Goal: Check status: Check status

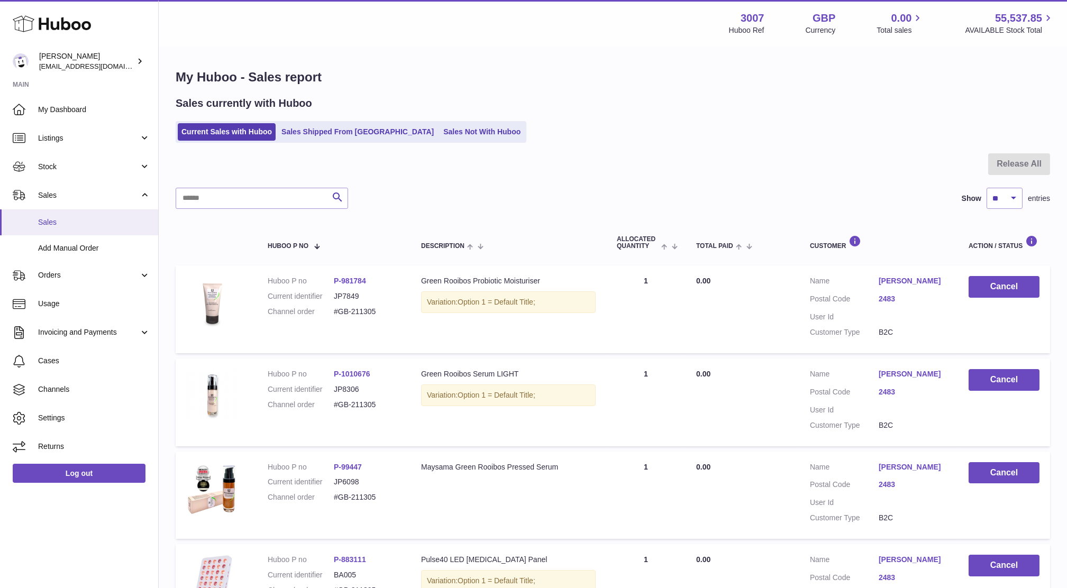
click at [50, 223] on span "Sales" at bounding box center [94, 222] width 112 height 10
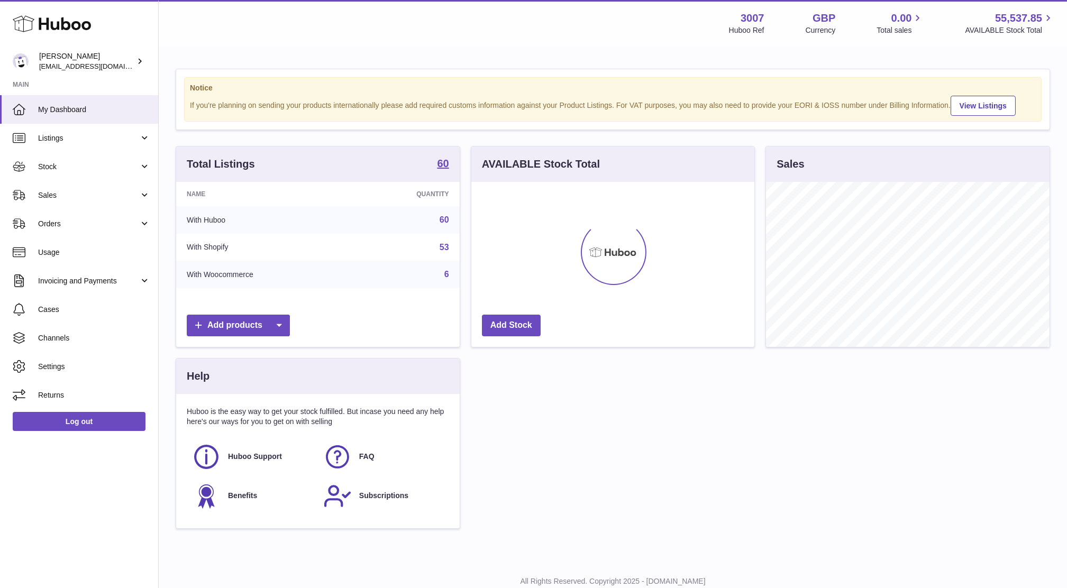
scroll to position [164, 283]
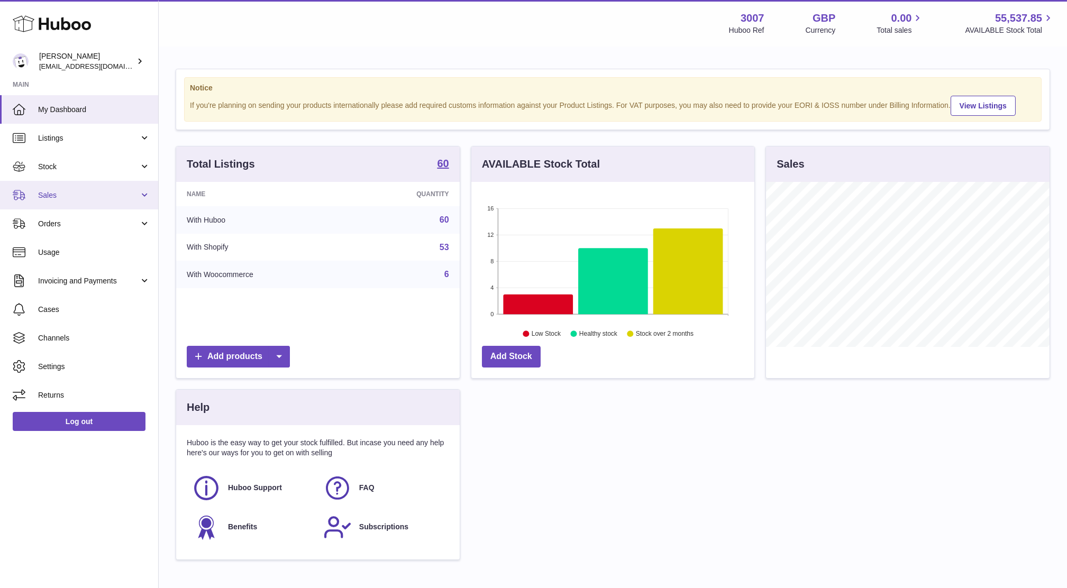
click at [68, 190] on span "Sales" at bounding box center [88, 195] width 101 height 10
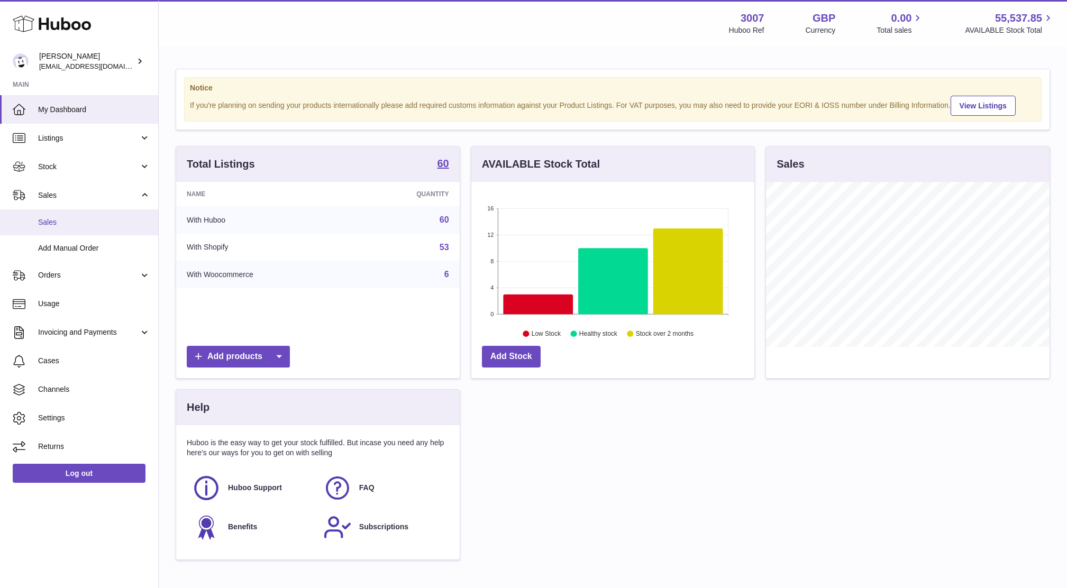
click at [70, 225] on span "Sales" at bounding box center [94, 222] width 112 height 10
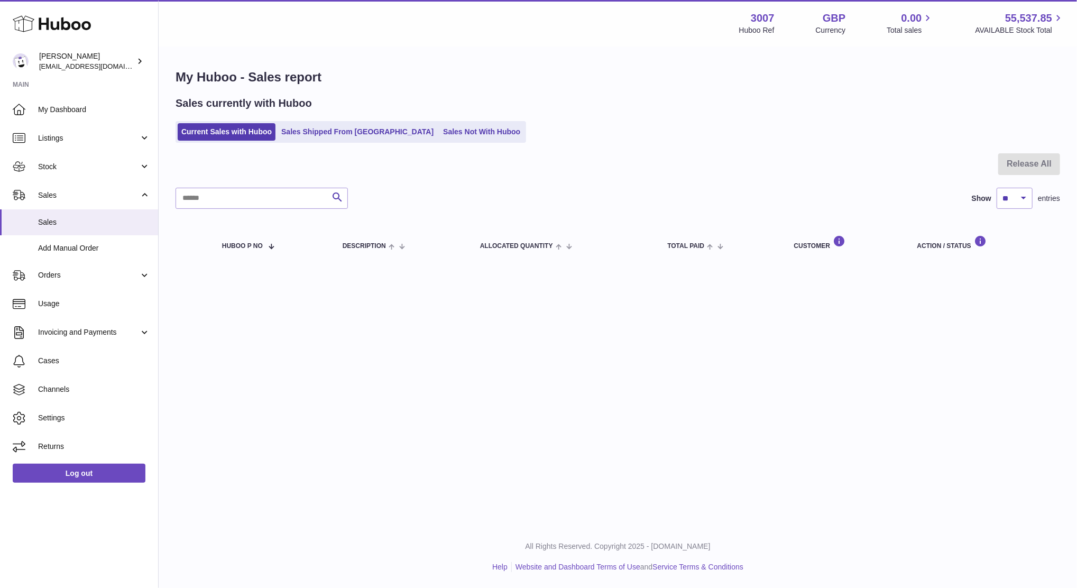
click at [439, 123] on link "Sales Not With Huboo" at bounding box center [481, 131] width 85 height 17
click at [439, 136] on link "Sales Not With Huboo" at bounding box center [481, 131] width 85 height 17
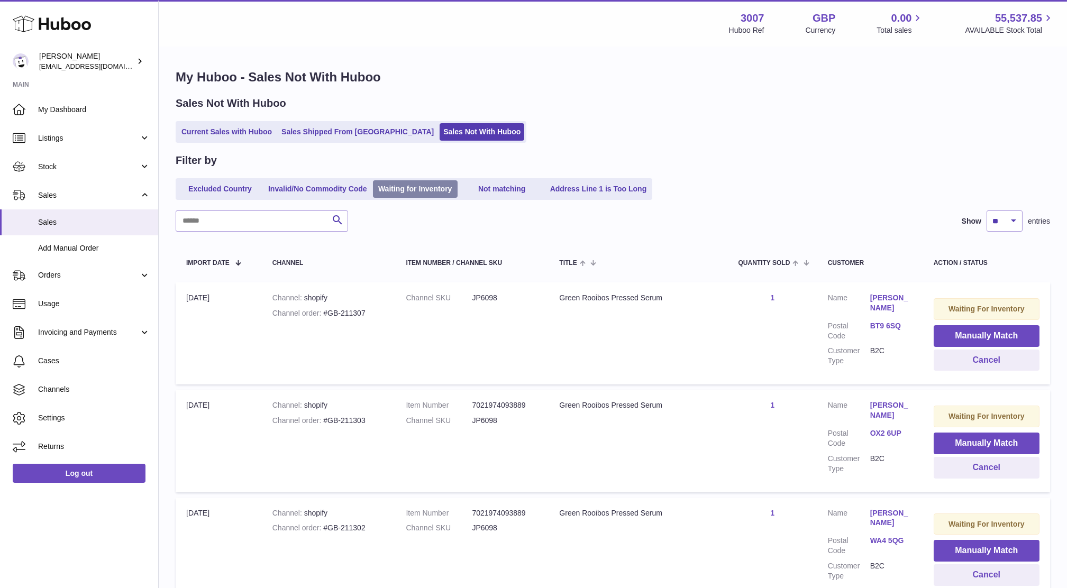
click at [446, 192] on link "Waiting for Inventory" at bounding box center [415, 188] width 85 height 17
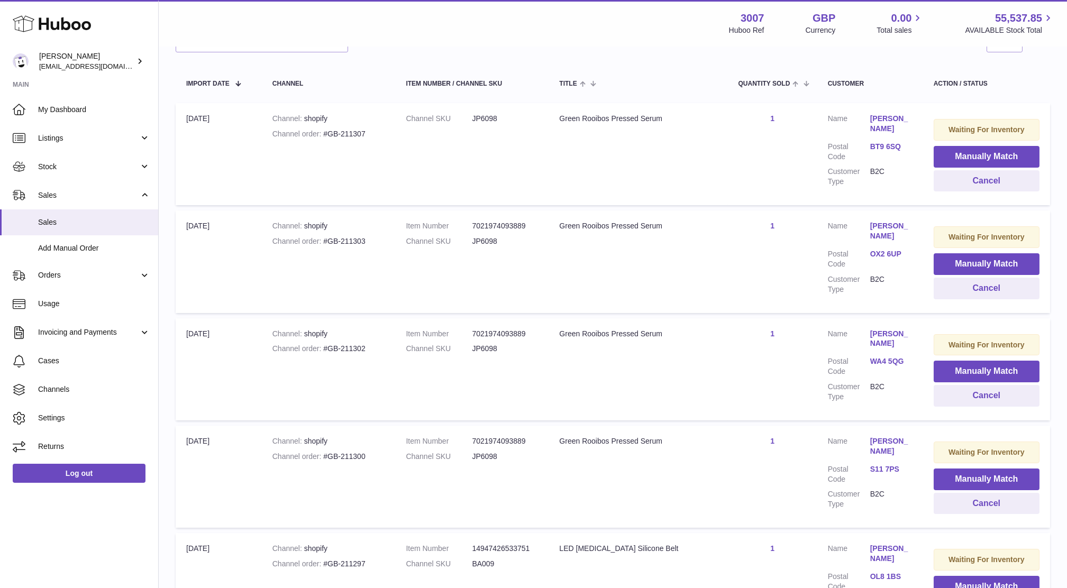
scroll to position [191, 0]
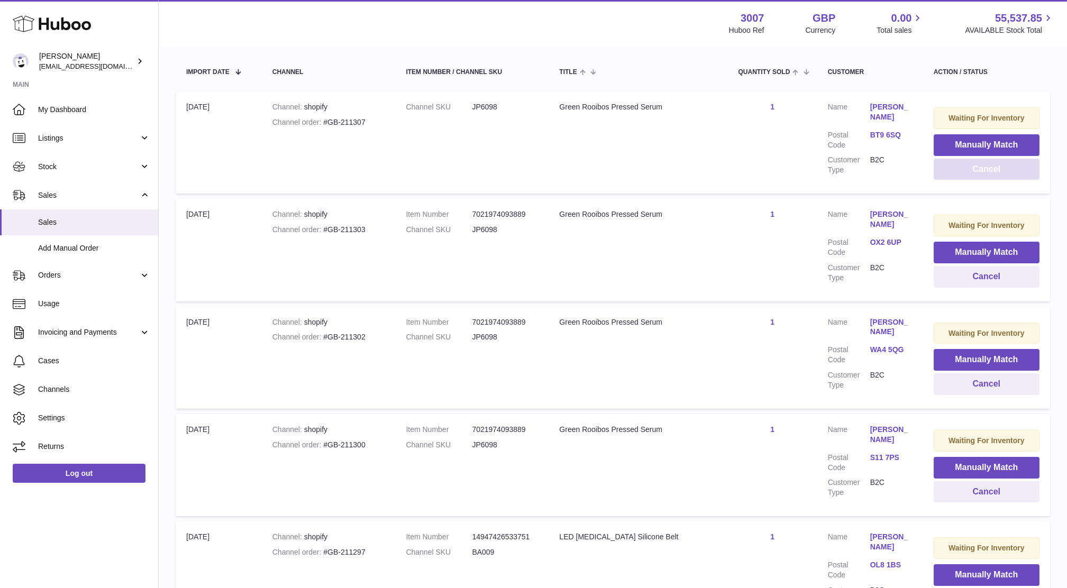
click at [946, 176] on button "Cancel" at bounding box center [986, 170] width 106 height 22
click at [878, 136] on link "OX2 6UP" at bounding box center [891, 135] width 42 height 10
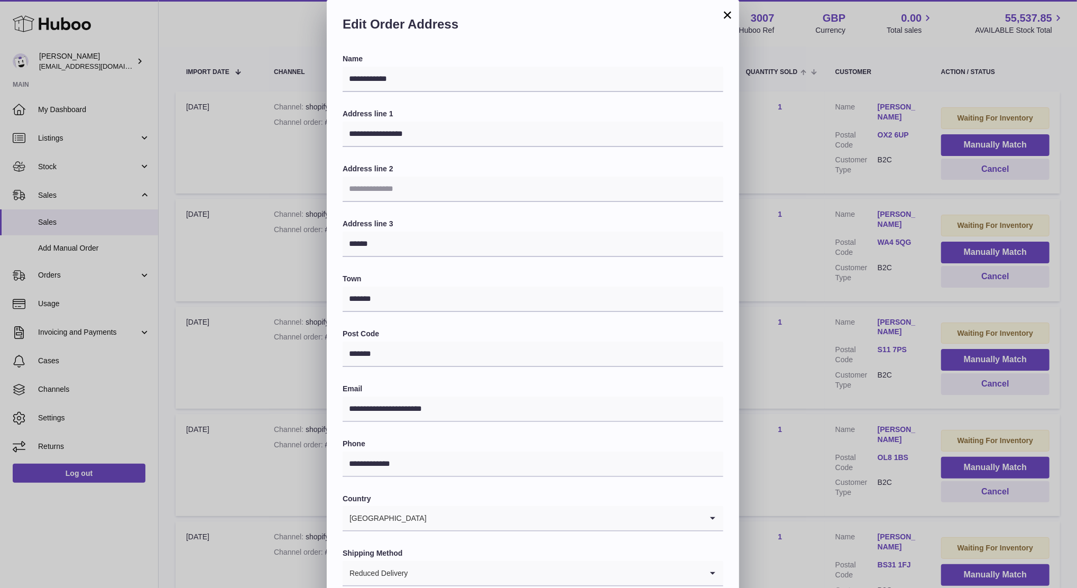
click at [783, 172] on div "**********" at bounding box center [538, 317] width 1077 height 635
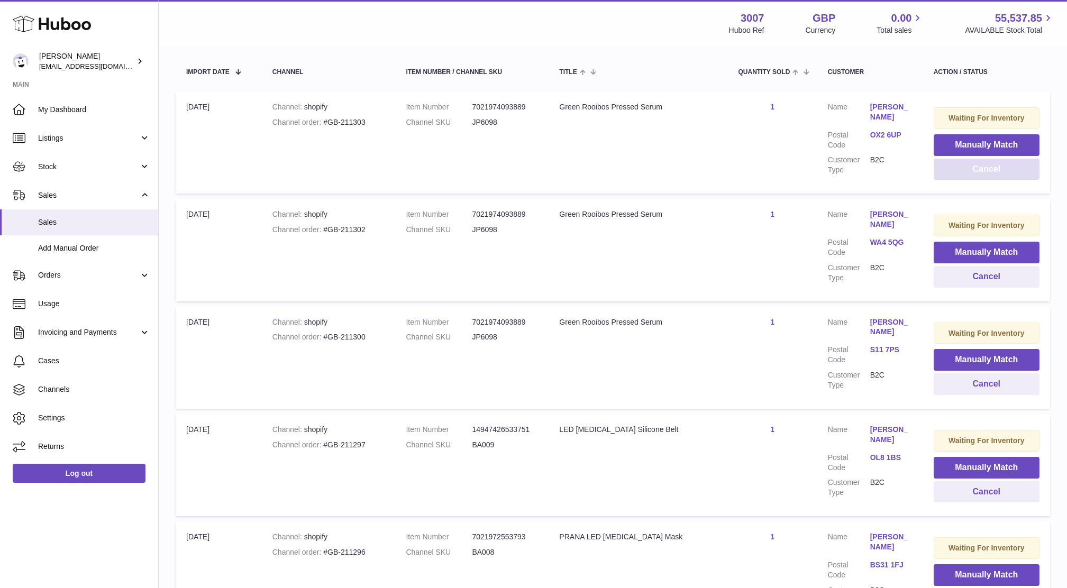
click at [994, 171] on button "Cancel" at bounding box center [986, 170] width 106 height 22
click at [882, 133] on link "WA4 5QG" at bounding box center [891, 135] width 42 height 10
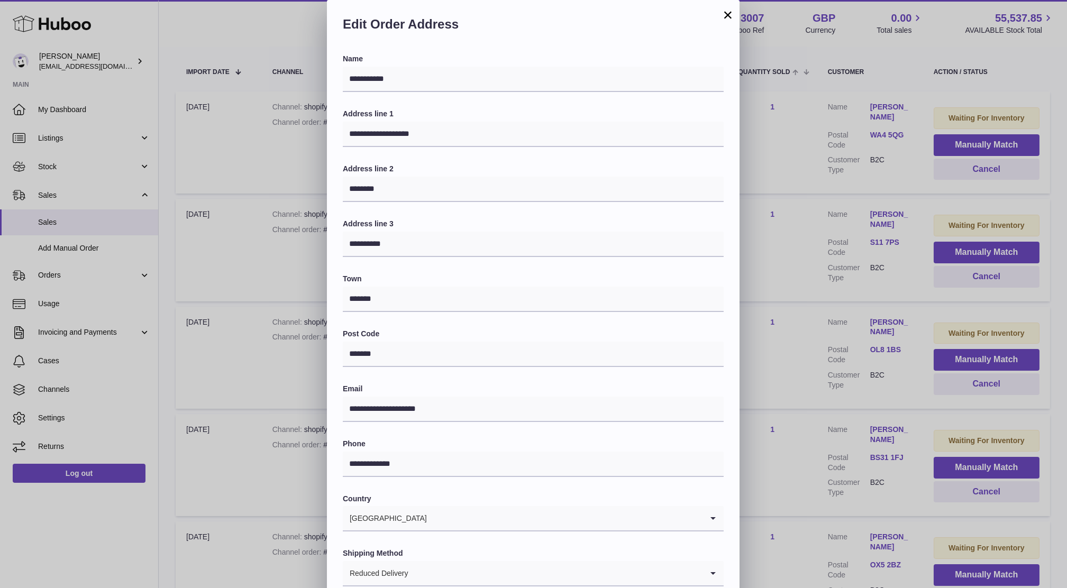
click at [765, 187] on div "**********" at bounding box center [533, 317] width 1067 height 635
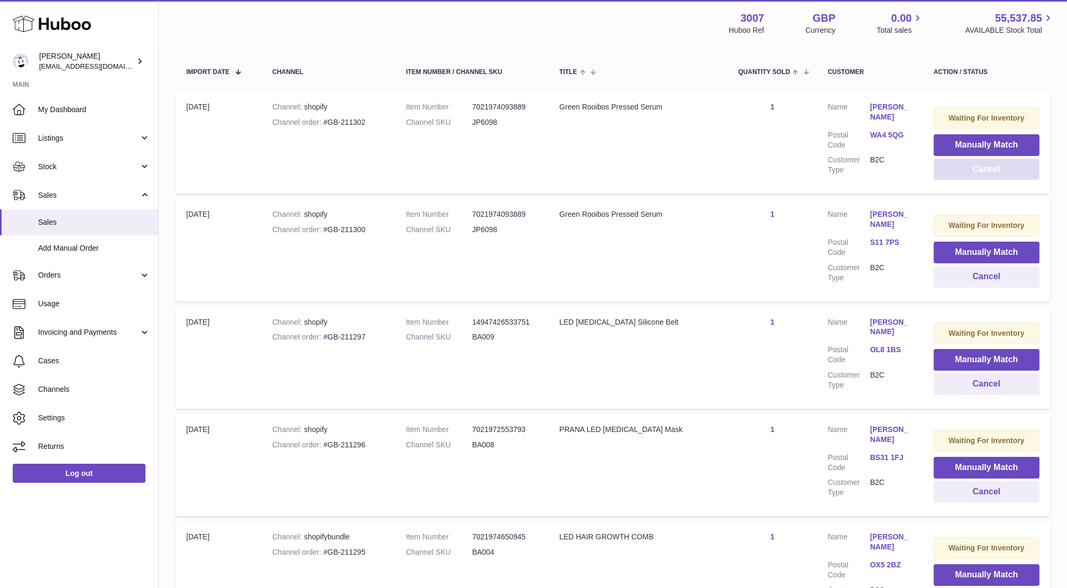
click at [959, 171] on button "Cancel" at bounding box center [986, 170] width 106 height 22
click at [874, 142] on dd "S11 7PS" at bounding box center [891, 140] width 42 height 20
click at [873, 135] on link "S11 7PS" at bounding box center [891, 135] width 42 height 10
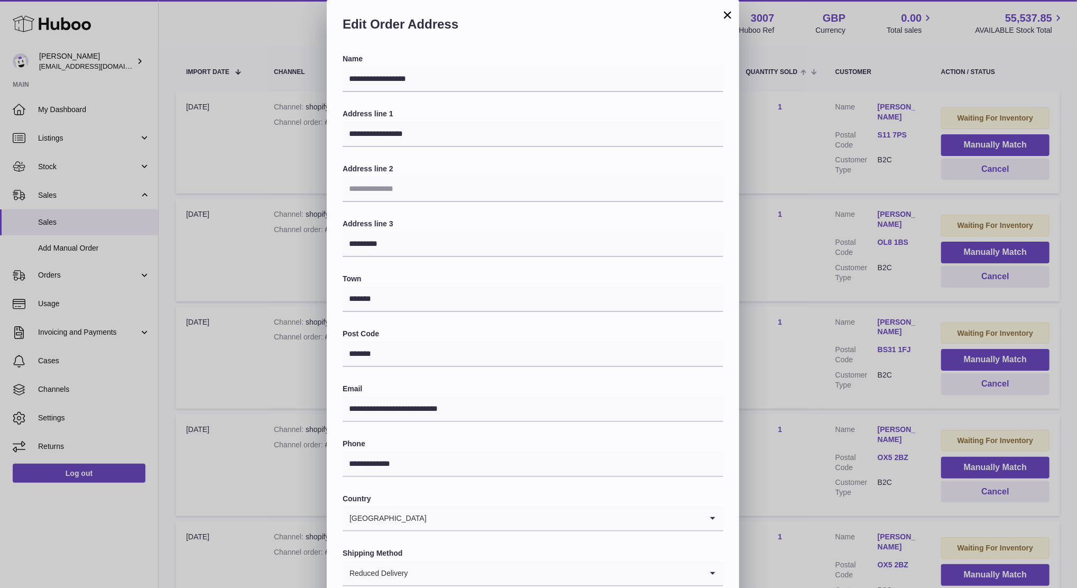
click at [772, 188] on div "**********" at bounding box center [538, 317] width 1077 height 635
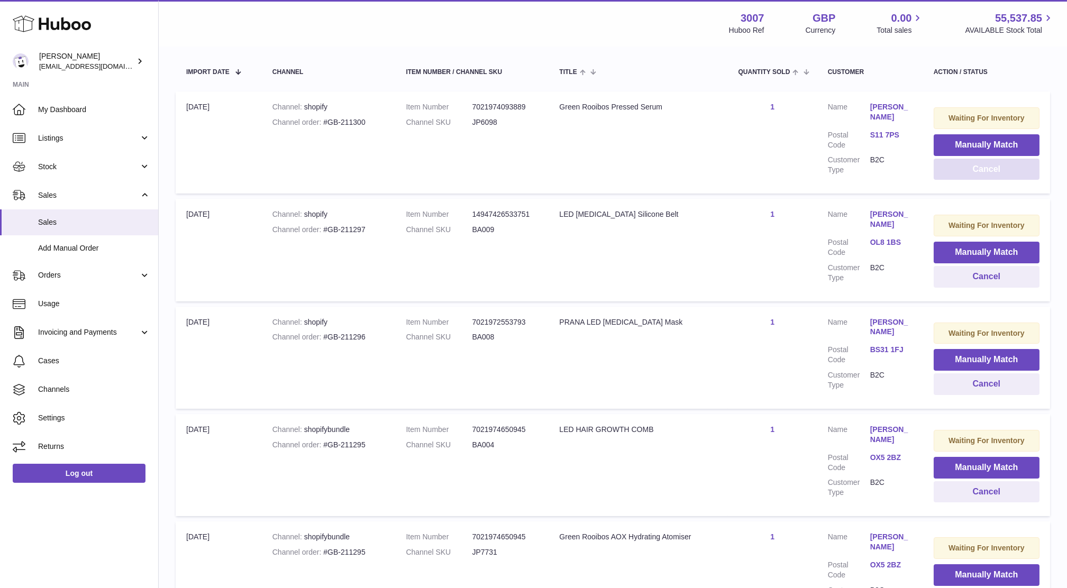
click at [1005, 166] on button "Cancel" at bounding box center [986, 170] width 106 height 22
click at [880, 136] on link "OL8 1BS" at bounding box center [891, 135] width 42 height 10
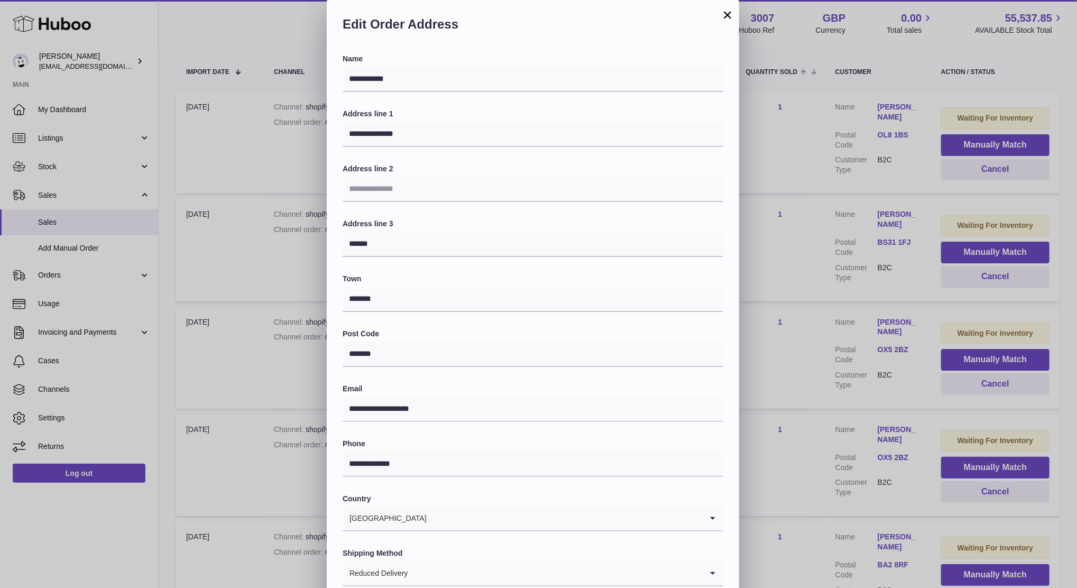
click at [797, 185] on div "**********" at bounding box center [538, 317] width 1077 height 635
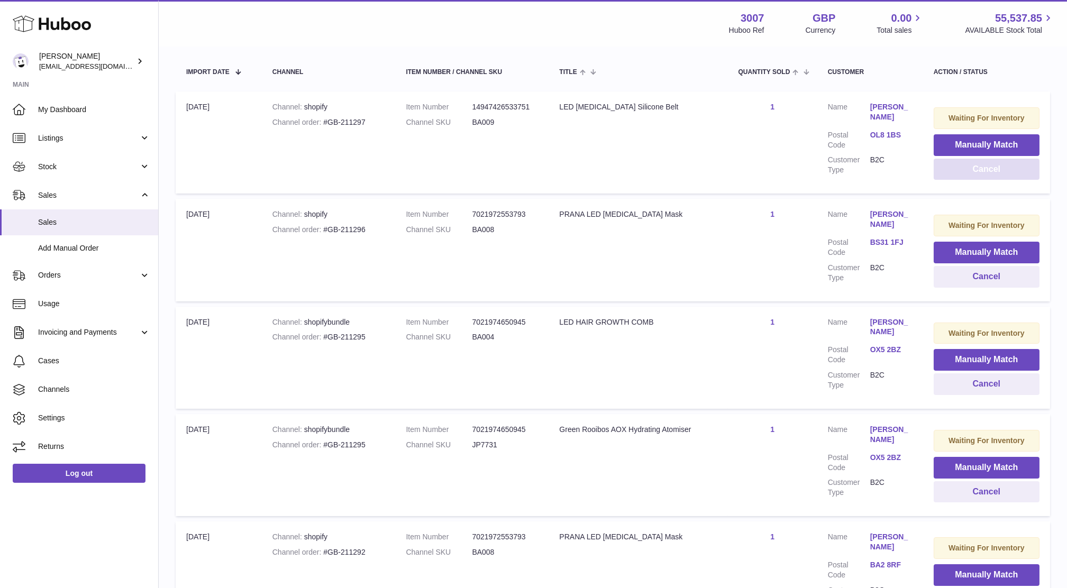
click at [960, 179] on button "Cancel" at bounding box center [986, 170] width 106 height 22
click at [889, 137] on link "BS31 1FJ" at bounding box center [891, 135] width 42 height 10
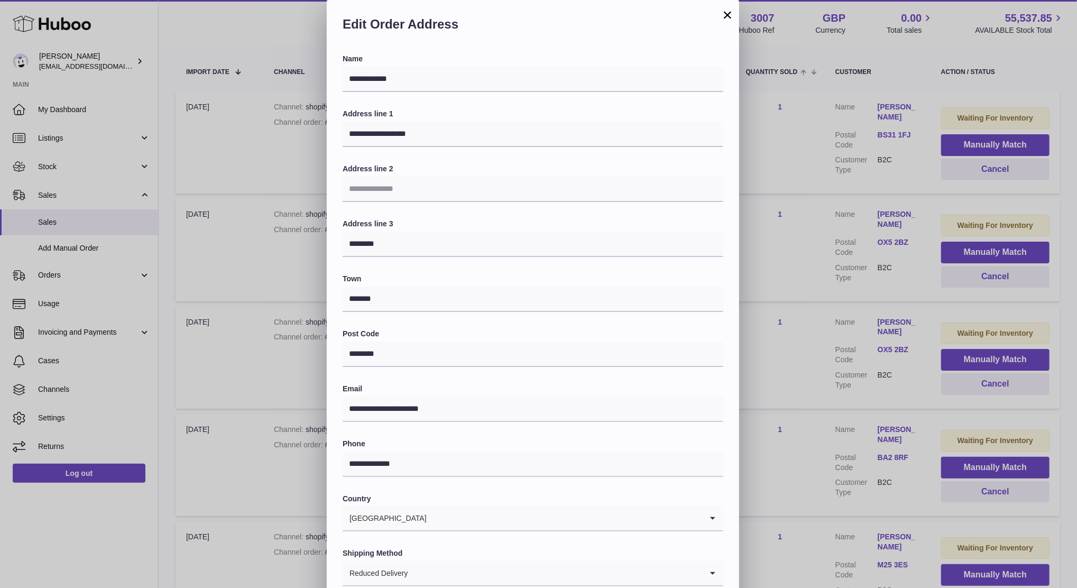
click at [838, 190] on div "**********" at bounding box center [538, 317] width 1077 height 635
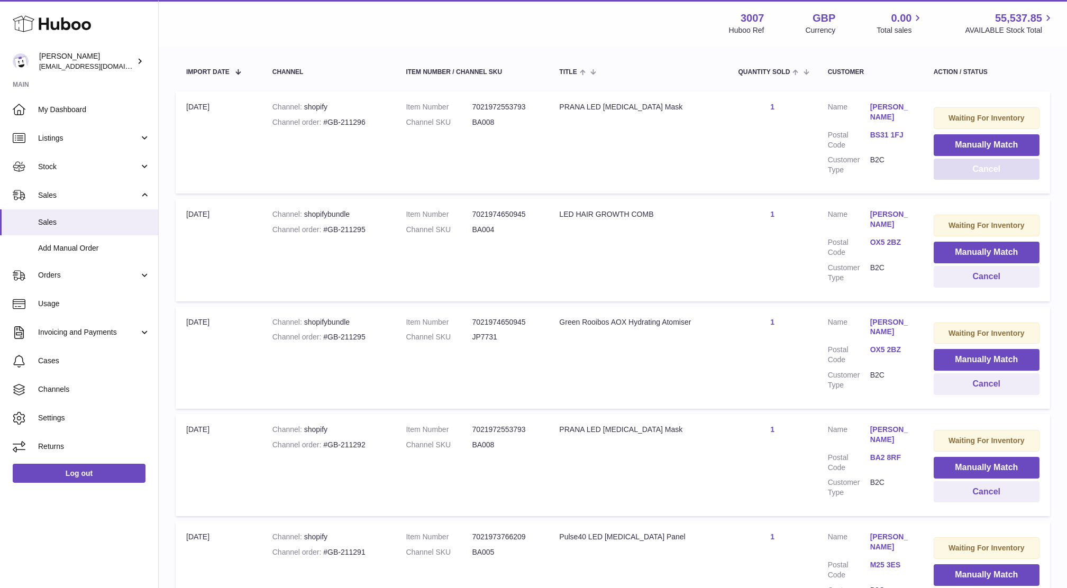
click at [986, 174] on button "Cancel" at bounding box center [986, 170] width 106 height 22
click at [965, 178] on button "Cancel" at bounding box center [986, 170] width 106 height 22
click at [965, 176] on button "Cancel" at bounding box center [986, 170] width 106 height 22
click at [954, 170] on button "Cancel" at bounding box center [986, 170] width 106 height 22
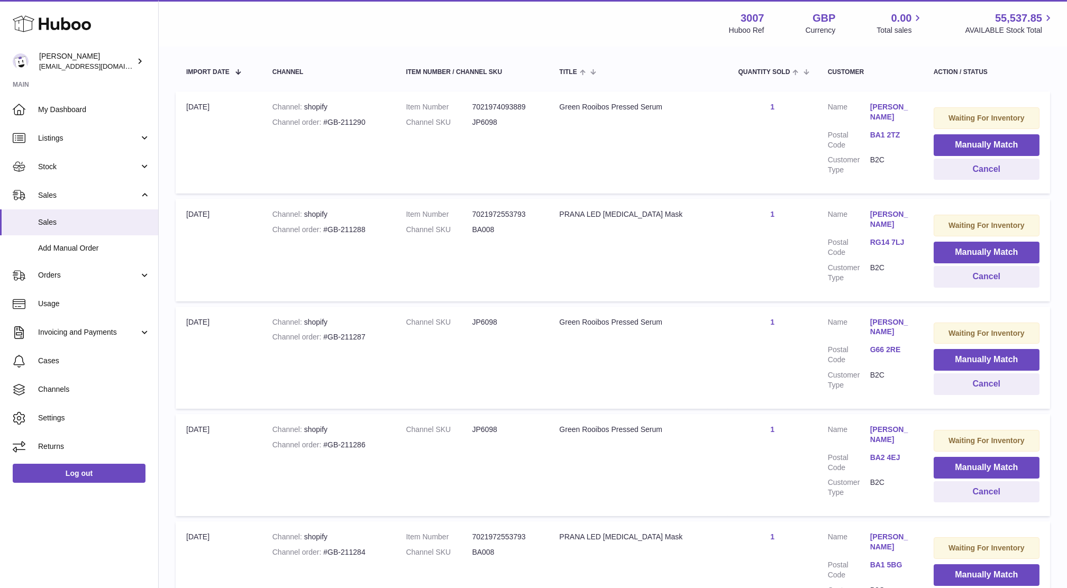
click at [883, 132] on link "BA1 2TZ" at bounding box center [891, 135] width 42 height 10
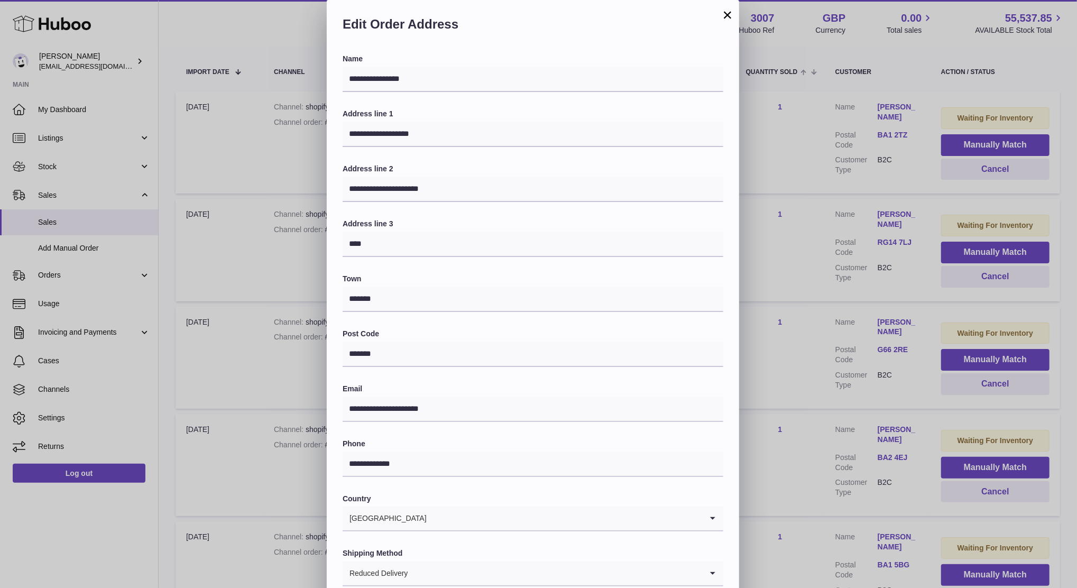
click at [839, 199] on div "**********" at bounding box center [538, 317] width 1077 height 635
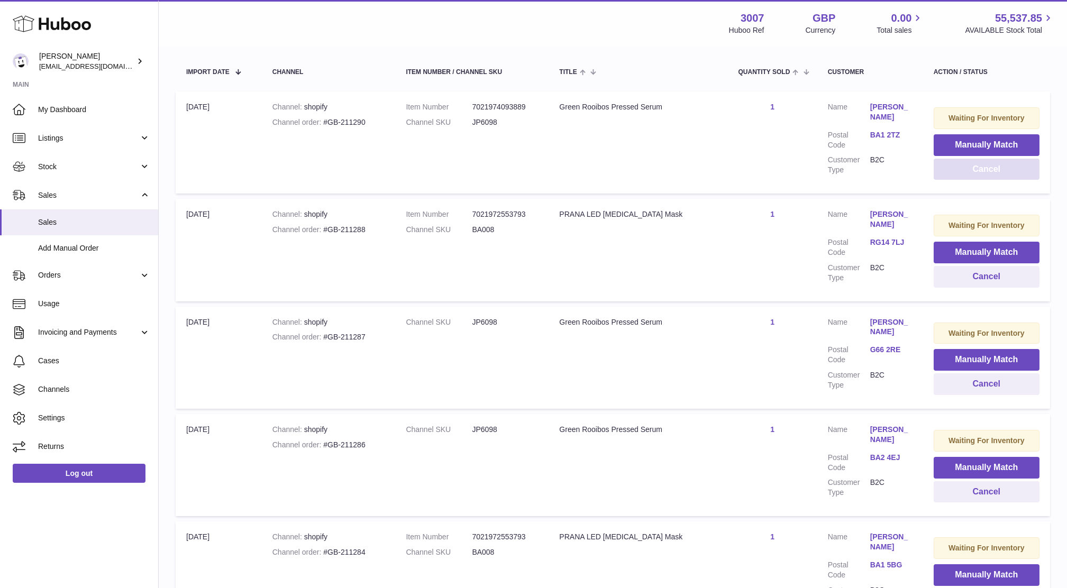
click at [966, 174] on button "Cancel" at bounding box center [986, 170] width 106 height 22
click at [875, 138] on link "RG14 7LJ" at bounding box center [891, 135] width 42 height 10
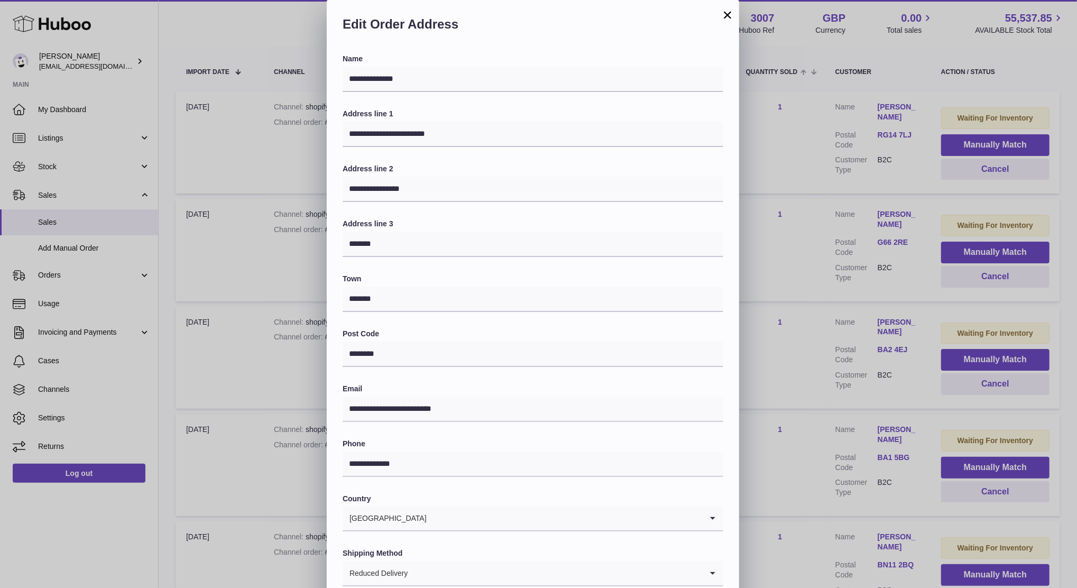
click at [830, 200] on div "**********" at bounding box center [538, 317] width 1077 height 635
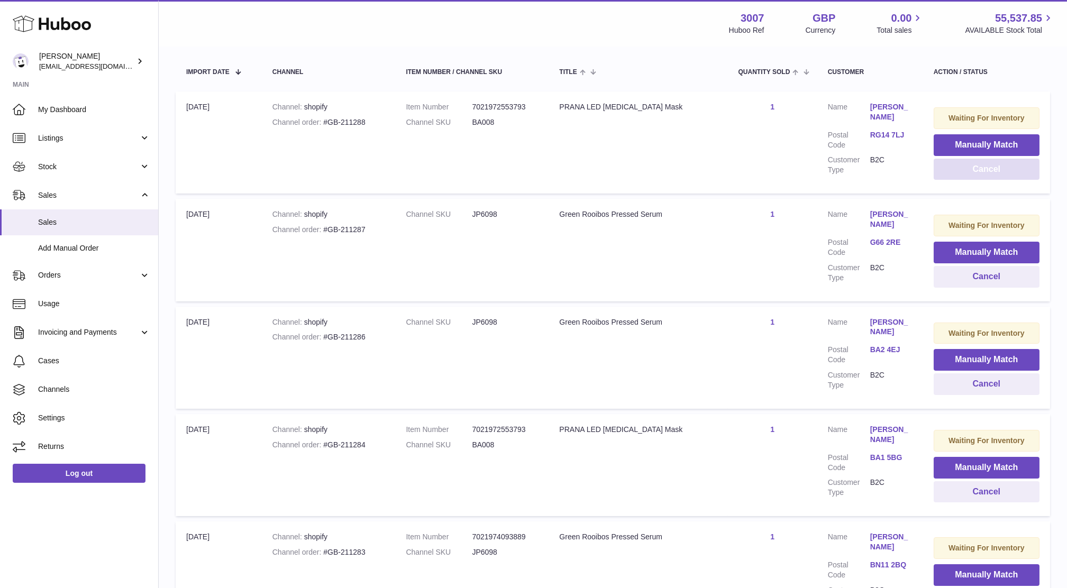
click at [1005, 172] on button "Cancel" at bounding box center [986, 170] width 106 height 22
click at [958, 169] on button "Cancel" at bounding box center [986, 170] width 106 height 22
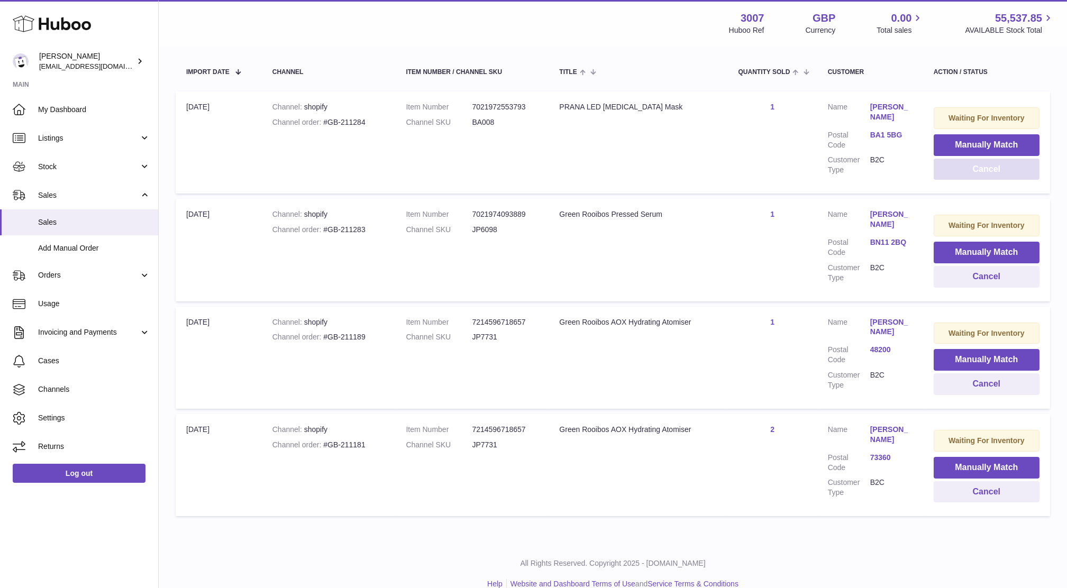
click at [958, 169] on button "Cancel" at bounding box center [986, 170] width 106 height 22
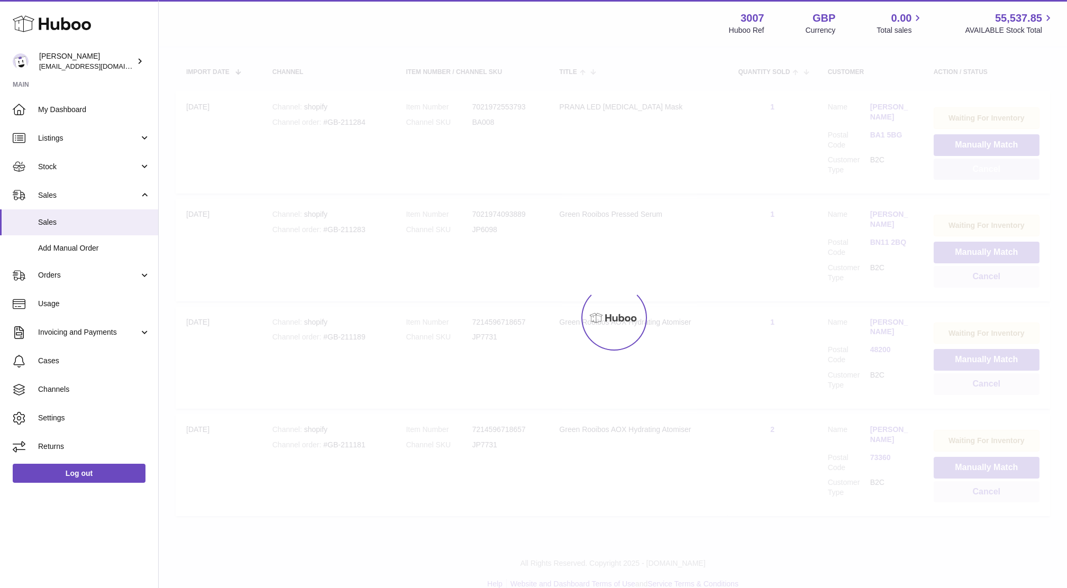
scroll to position [96, 0]
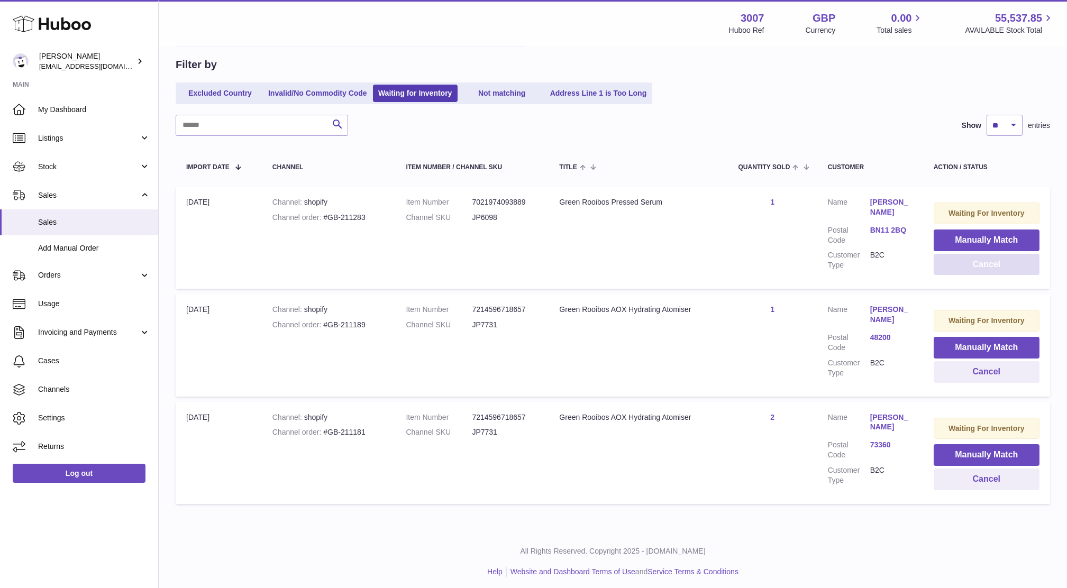
click at [966, 268] on button "Cancel" at bounding box center [986, 265] width 106 height 22
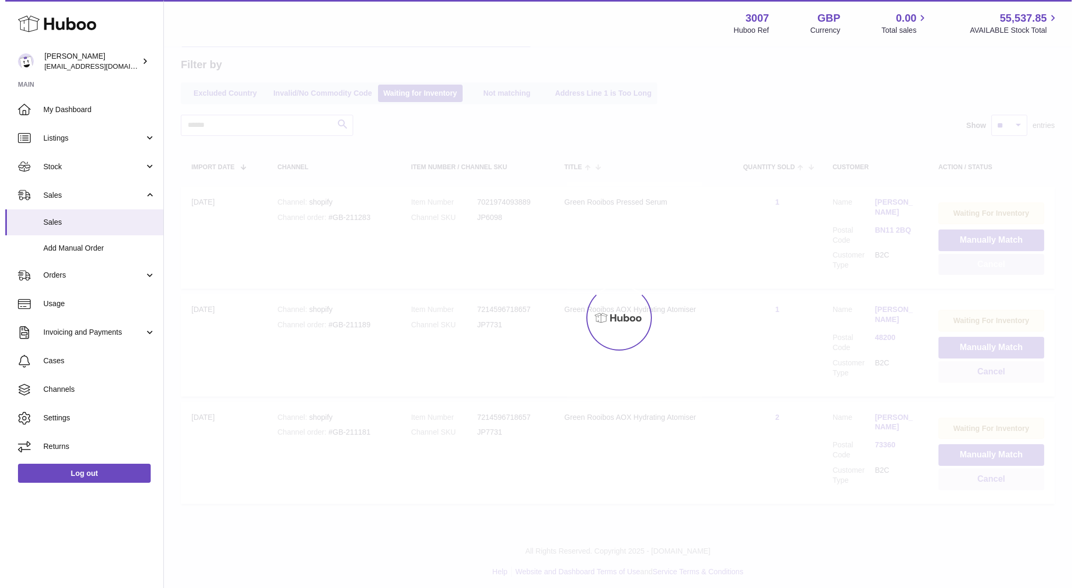
scroll to position [0, 0]
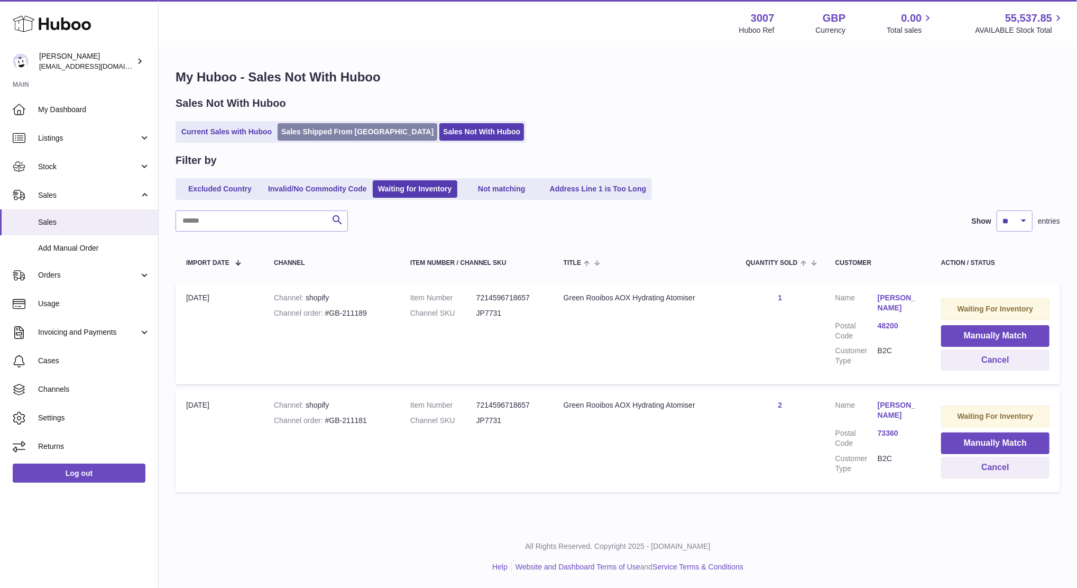
click at [335, 133] on link "Sales Shipped From [GEOGRAPHIC_DATA]" at bounding box center [358, 131] width 160 height 17
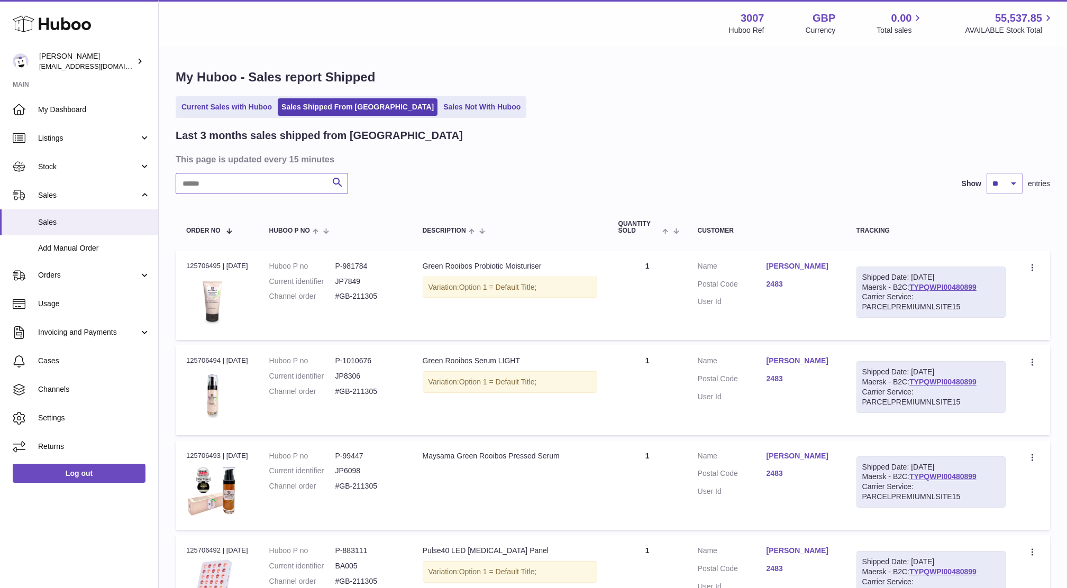
click at [285, 188] on input "text" at bounding box center [262, 183] width 172 height 21
paste input "**********"
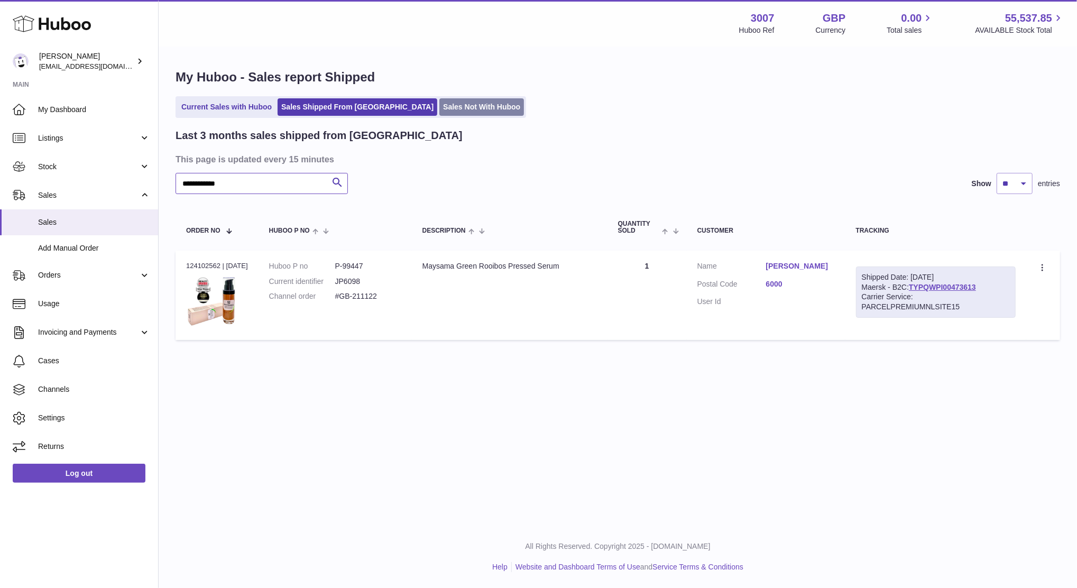
type input "**********"
click at [439, 113] on link "Sales Not With Huboo" at bounding box center [481, 106] width 85 height 17
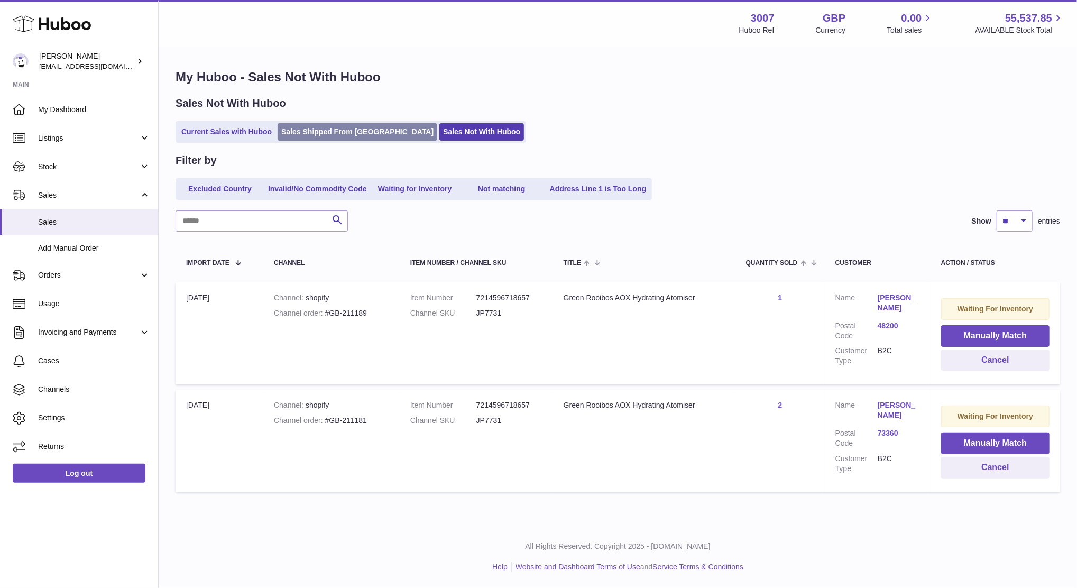
click at [289, 137] on link "Sales Shipped From [GEOGRAPHIC_DATA]" at bounding box center [358, 131] width 160 height 17
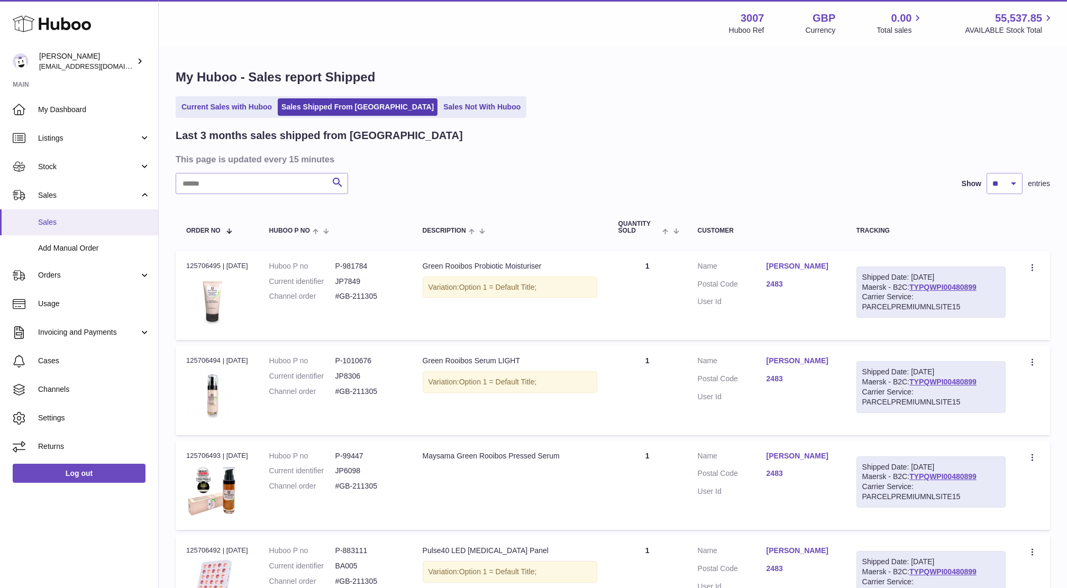
click at [70, 226] on span "Sales" at bounding box center [94, 222] width 112 height 10
